Goal: Task Accomplishment & Management: Use online tool/utility

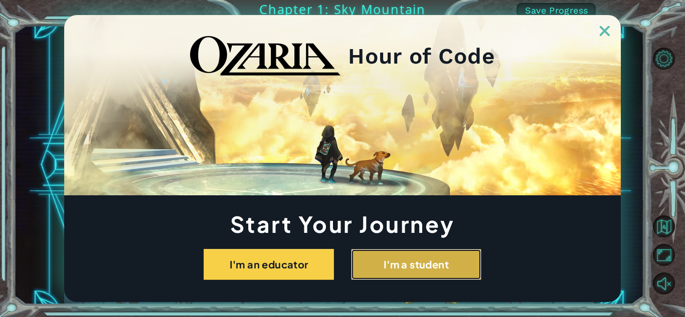
click at [468, 253] on button "I'm a student" at bounding box center [416, 264] width 130 height 31
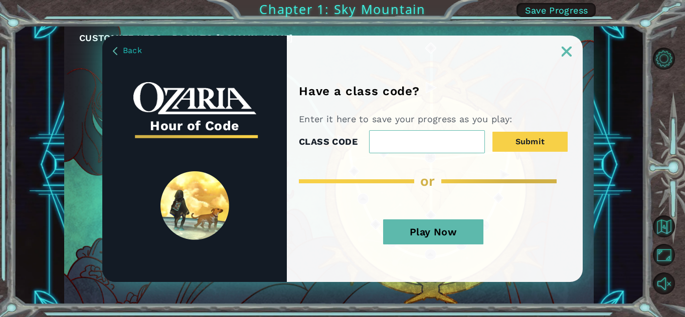
click at [449, 228] on button "Play Now" at bounding box center [433, 232] width 100 height 25
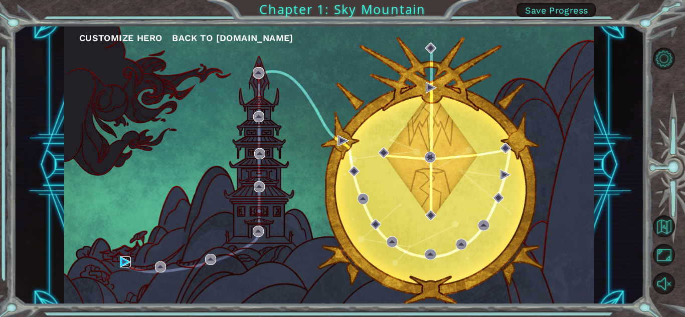
click at [120, 257] on img at bounding box center [125, 262] width 11 height 11
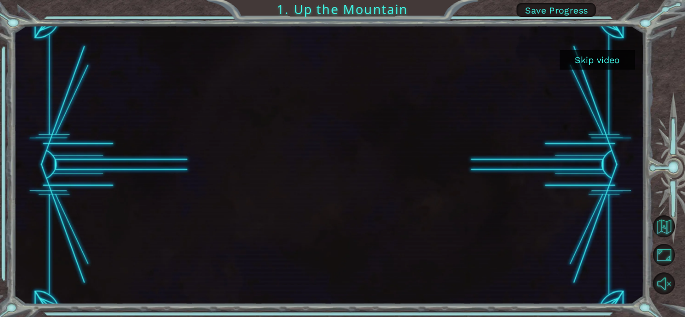
click at [593, 65] on button "Skip video" at bounding box center [597, 60] width 75 height 20
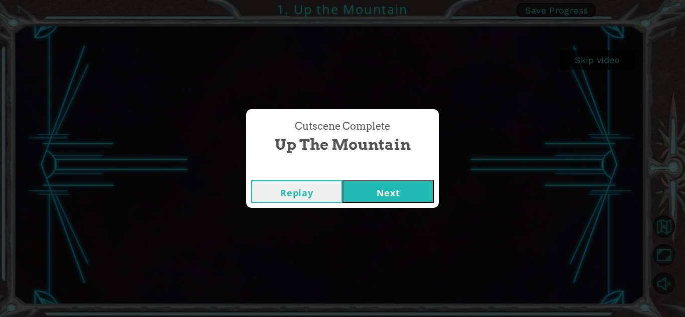
click at [405, 182] on button "Next" at bounding box center [388, 192] width 91 height 23
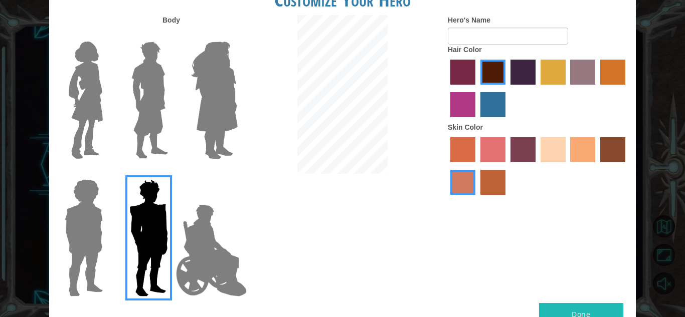
click at [208, 254] on img at bounding box center [211, 251] width 79 height 100
click at [237, 173] on input "Hero Jamie" at bounding box center [237, 173] width 0 height 0
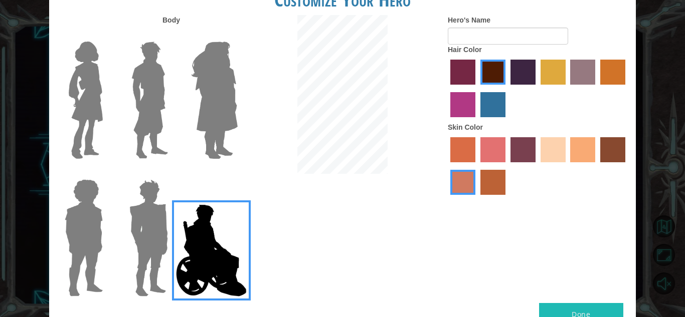
click at [157, 84] on img at bounding box center [149, 100] width 45 height 125
click at [172, 35] on input "Hero Lars" at bounding box center [172, 35] width 0 height 0
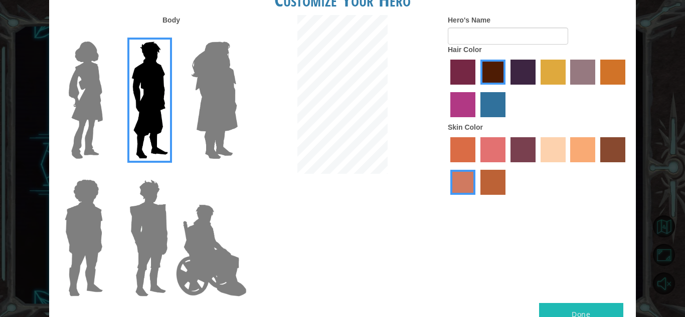
click at [555, 72] on label "tulip tree hair color" at bounding box center [553, 72] width 25 height 25
click at [537, 88] on input "tulip tree hair color" at bounding box center [537, 88] width 0 height 0
click at [549, 145] on label "sandy beach skin color" at bounding box center [553, 149] width 25 height 25
click at [537, 166] on input "sandy beach skin color" at bounding box center [537, 166] width 0 height 0
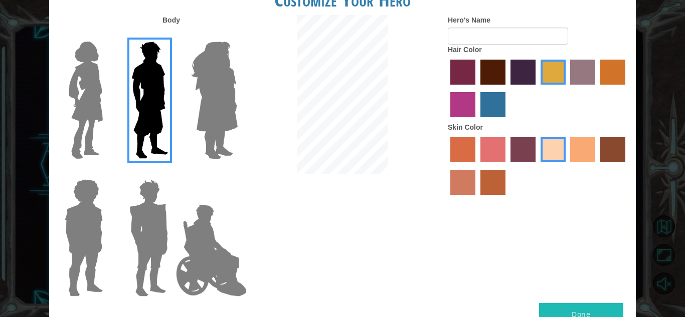
click at [588, 151] on label "tacao skin color" at bounding box center [582, 149] width 25 height 25
click at [567, 166] on input "tacao skin color" at bounding box center [567, 166] width 0 height 0
click at [553, 151] on label "sandy beach skin color" at bounding box center [553, 149] width 25 height 25
click at [537, 166] on input "sandy beach skin color" at bounding box center [537, 166] width 0 height 0
click at [476, 39] on input "Hero's Name" at bounding box center [508, 36] width 120 height 17
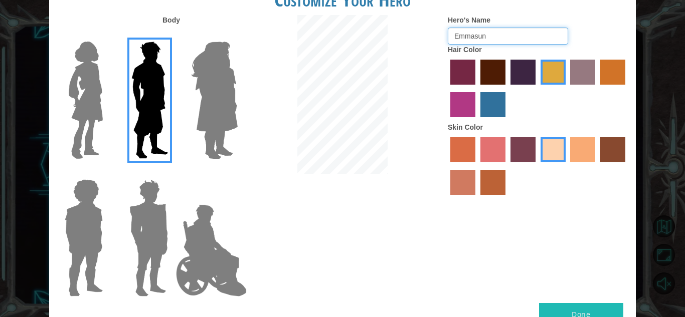
type input "Emmasun"
click at [598, 309] on button "Done" at bounding box center [581, 314] width 84 height 23
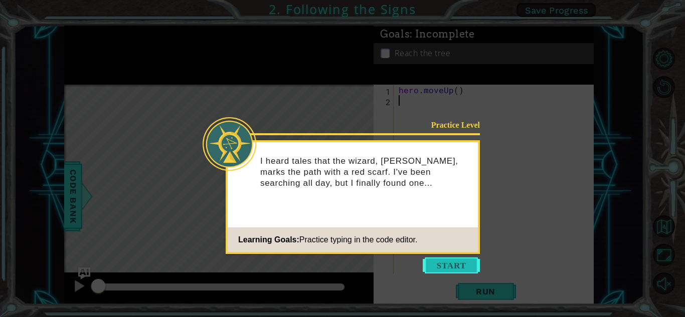
click at [452, 266] on button "Start" at bounding box center [451, 266] width 57 height 16
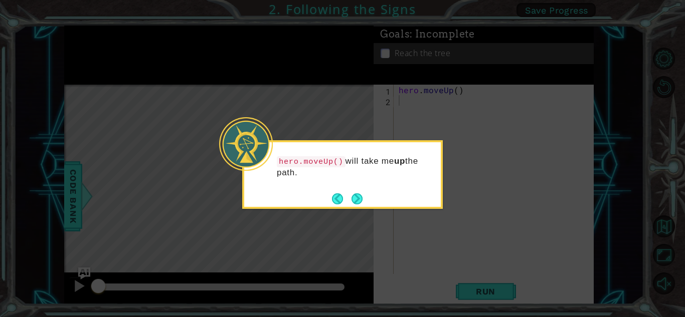
click at [364, 207] on div "hero.moveUp() will take me up the path." at bounding box center [342, 174] width 201 height 69
click at [355, 198] on button "Next" at bounding box center [357, 199] width 11 height 11
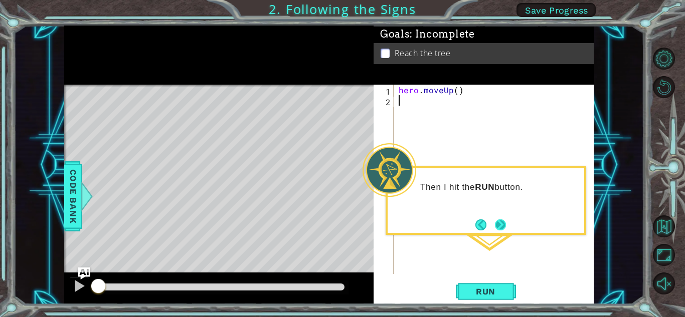
click at [495, 226] on button "Next" at bounding box center [500, 225] width 11 height 11
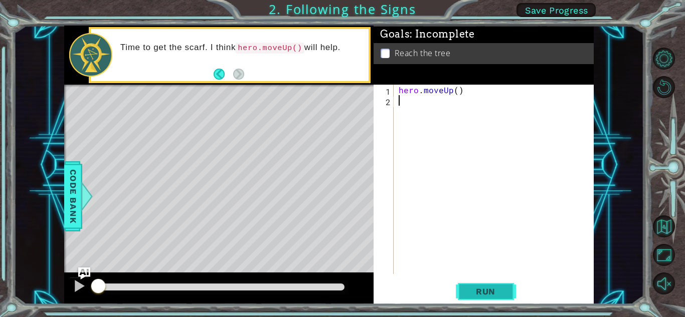
click at [490, 292] on span "Run" at bounding box center [486, 292] width 40 height 10
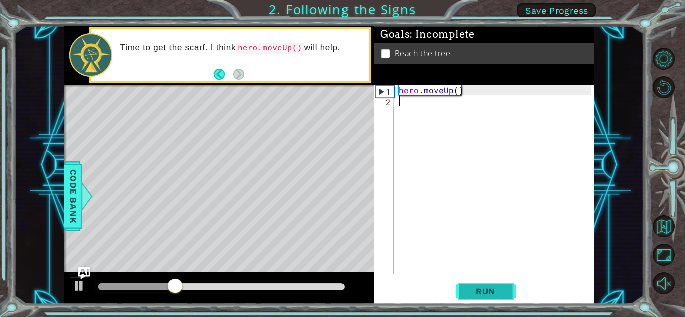
click at [491, 289] on span "Run" at bounding box center [486, 292] width 40 height 10
click at [416, 101] on div "hero . moveUp ( )" at bounding box center [497, 190] width 200 height 211
click at [575, 103] on span "..." at bounding box center [577, 100] width 17 height 13
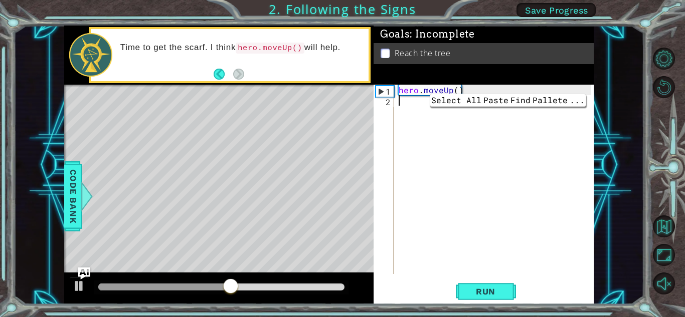
click at [585, 109] on div "hero . moveUp ( )" at bounding box center [497, 190] width 200 height 211
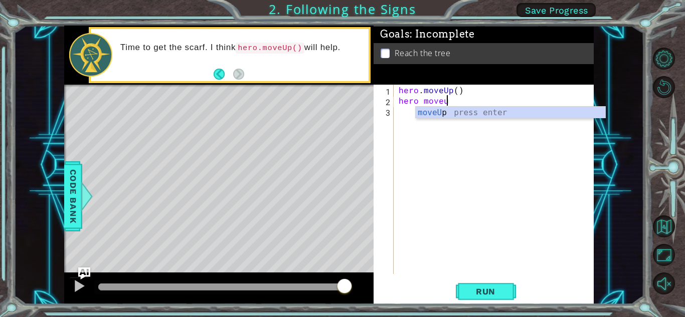
scroll to position [0, 3]
type textarea "hero moveup"
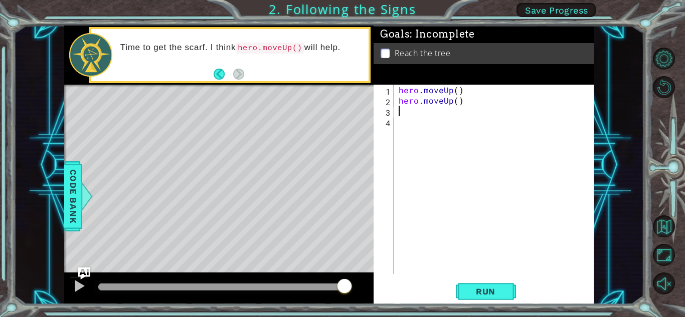
scroll to position [0, 0]
type textarea "hero.moveUp()"
click at [493, 293] on span "Run" at bounding box center [486, 292] width 40 height 10
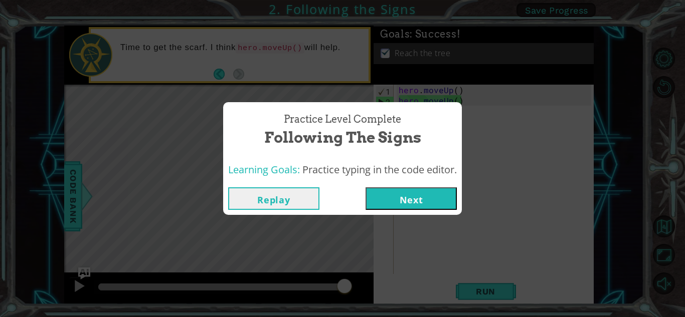
click at [431, 215] on div "Replay Next" at bounding box center [342, 199] width 239 height 33
click at [403, 190] on button "Next" at bounding box center [411, 199] width 91 height 23
